Goal: Information Seeking & Learning: Learn about a topic

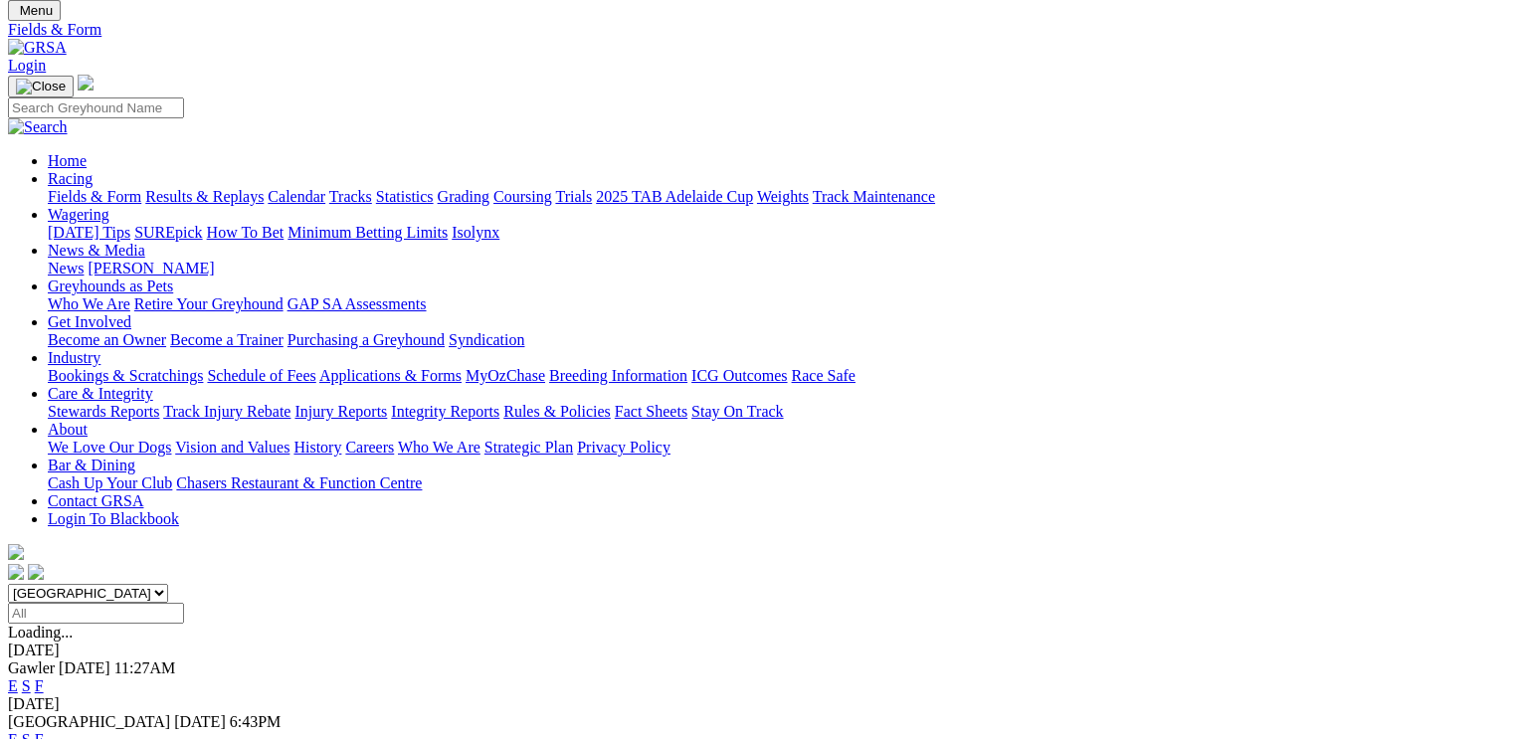
scroll to position [99, 0]
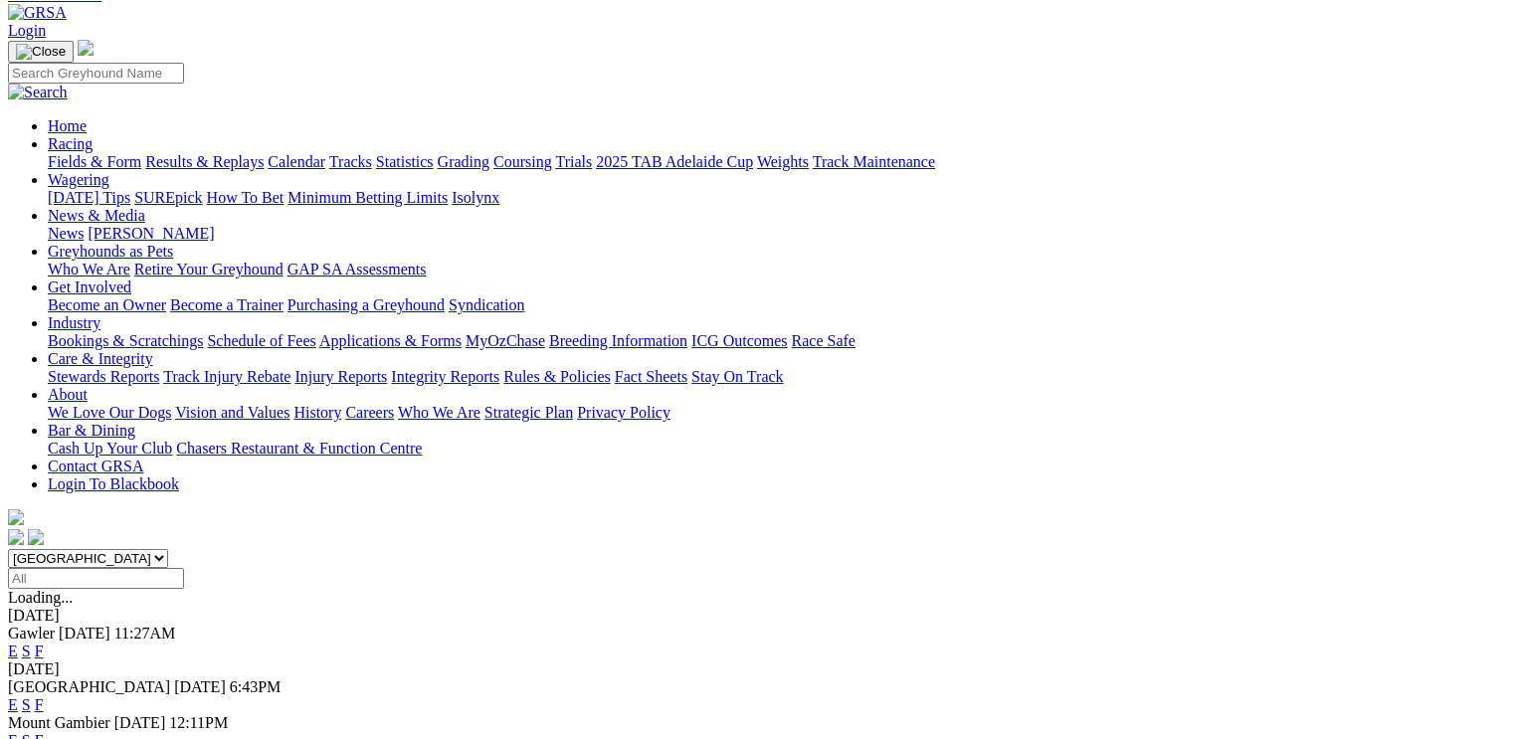
click at [44, 696] on link "F" at bounding box center [39, 704] width 9 height 17
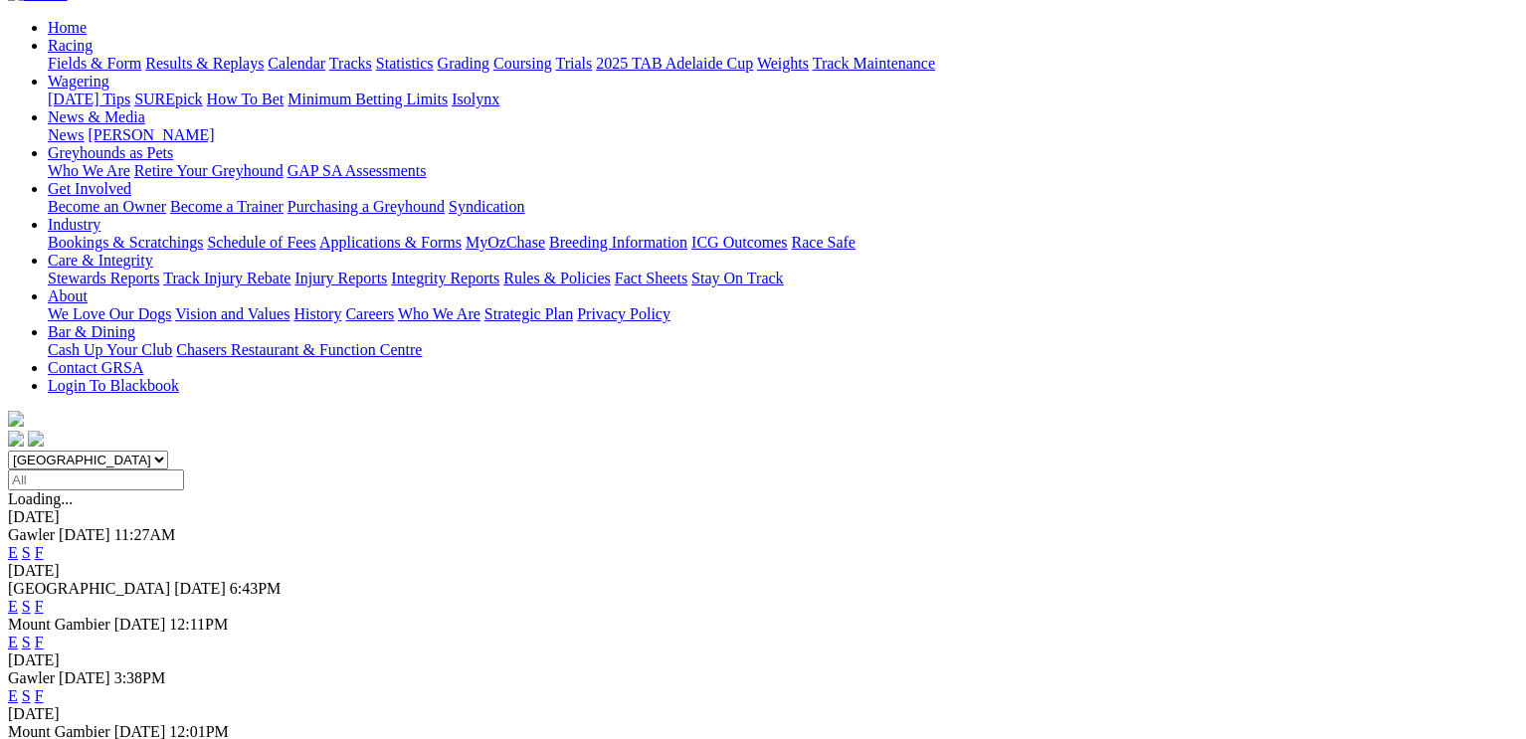
scroll to position [246, 0]
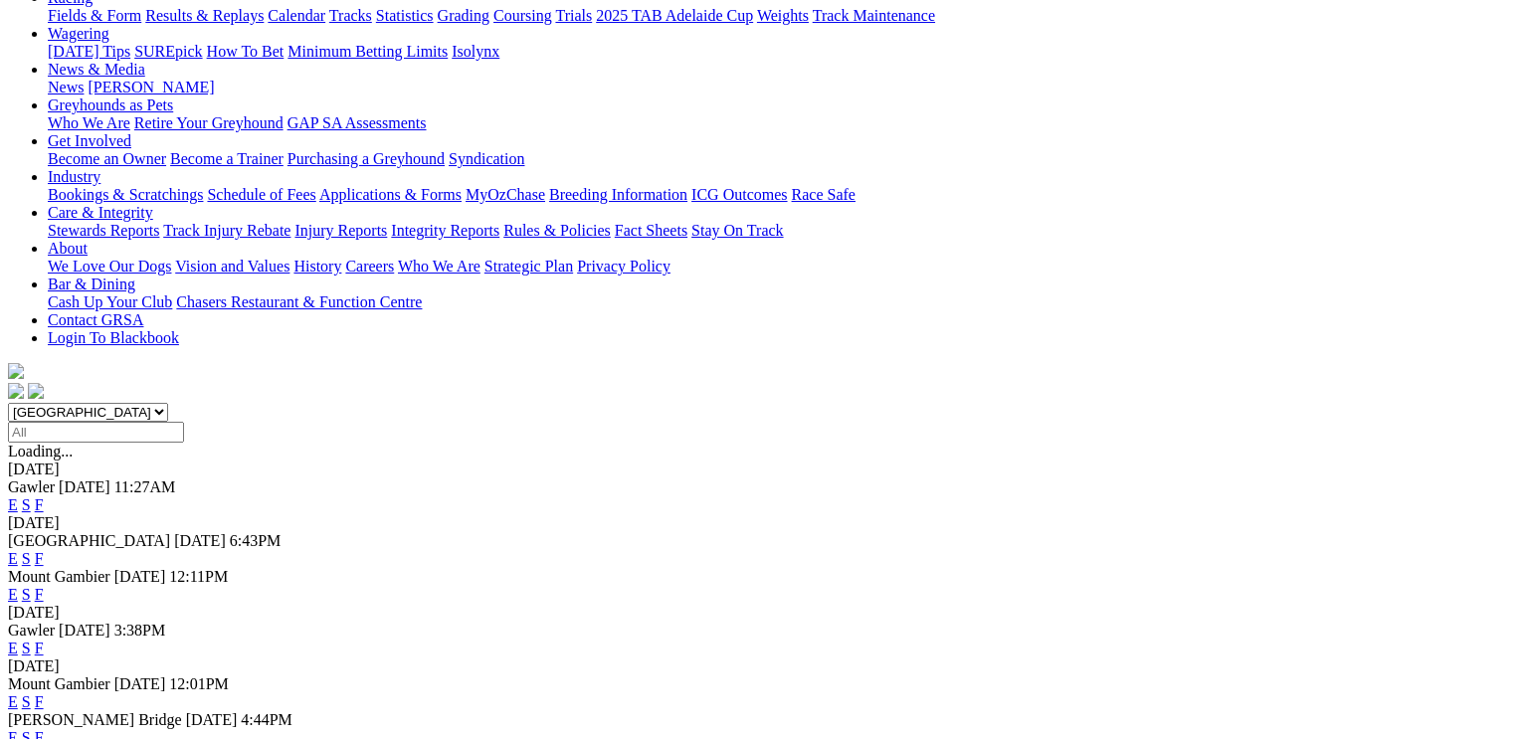
click at [44, 640] on link "F" at bounding box center [39, 648] width 9 height 17
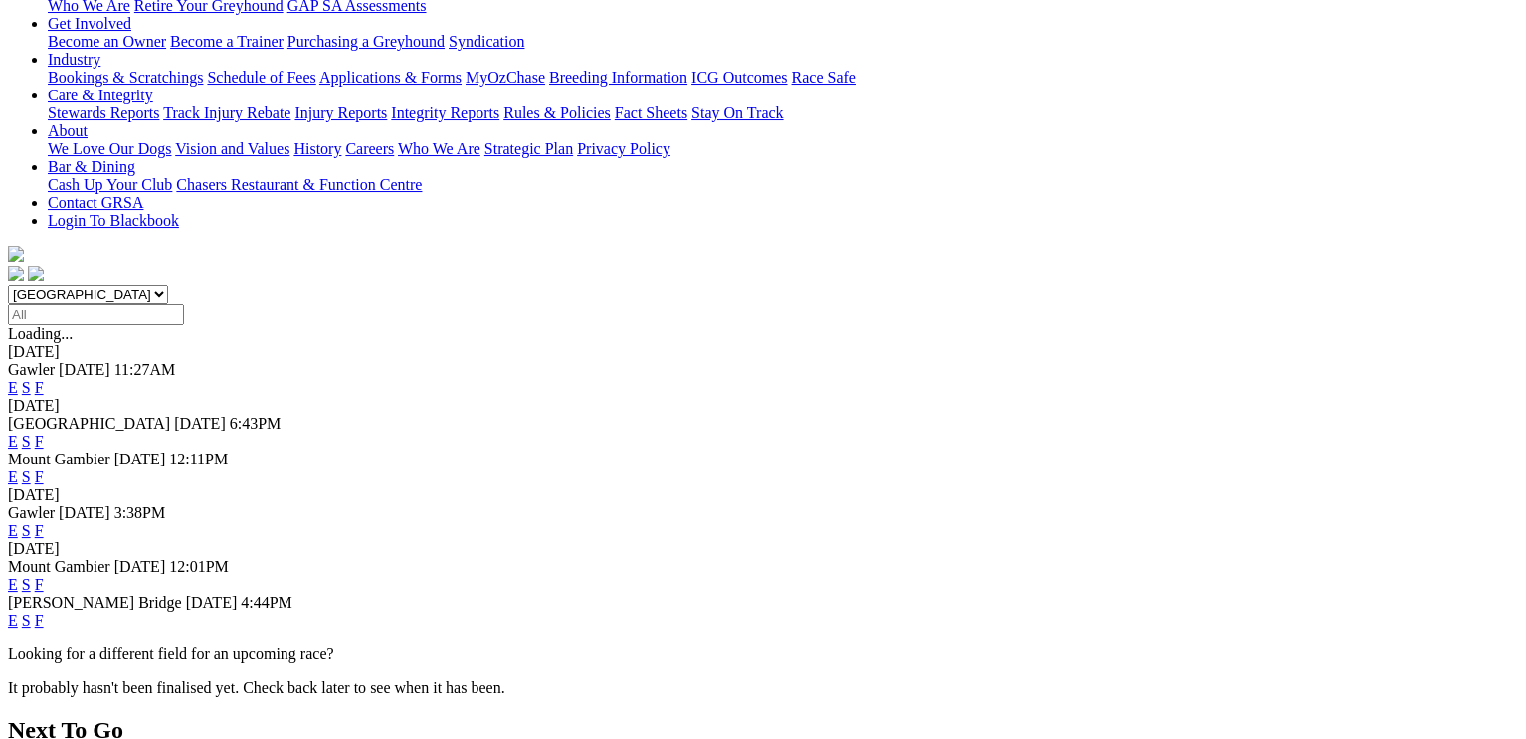
scroll to position [398, 0]
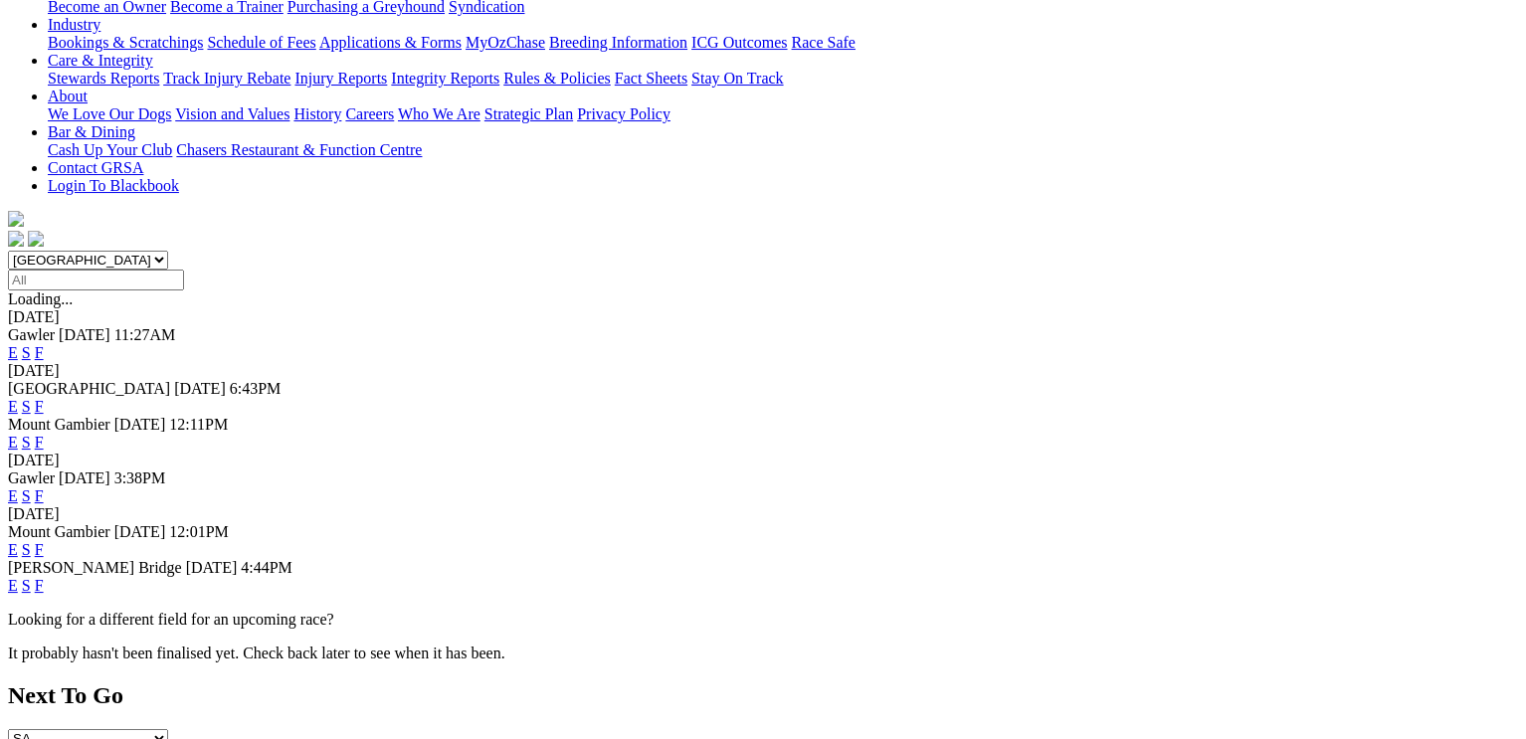
click at [44, 577] on link "F" at bounding box center [39, 585] width 9 height 17
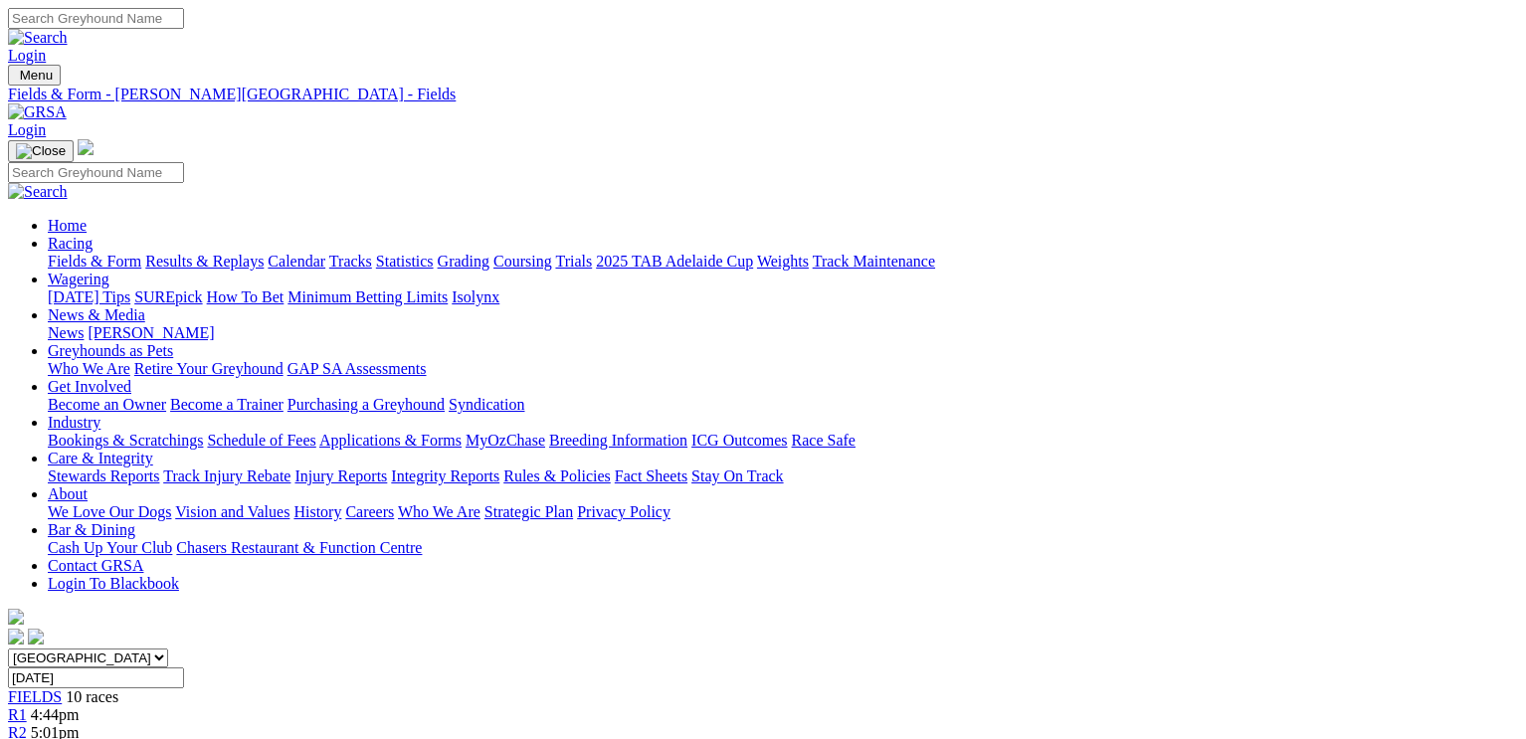
click at [66, 253] on link "Fields & Form" at bounding box center [94, 261] width 93 height 17
